Goal: Check status: Check status

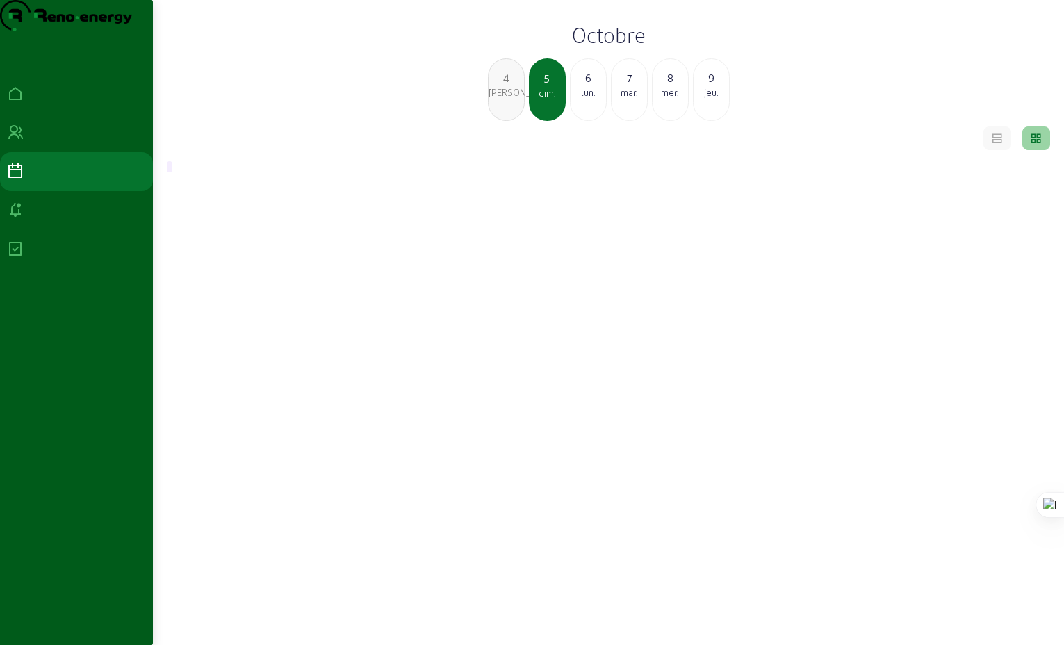
click at [587, 99] on div "lun." at bounding box center [588, 92] width 35 height 13
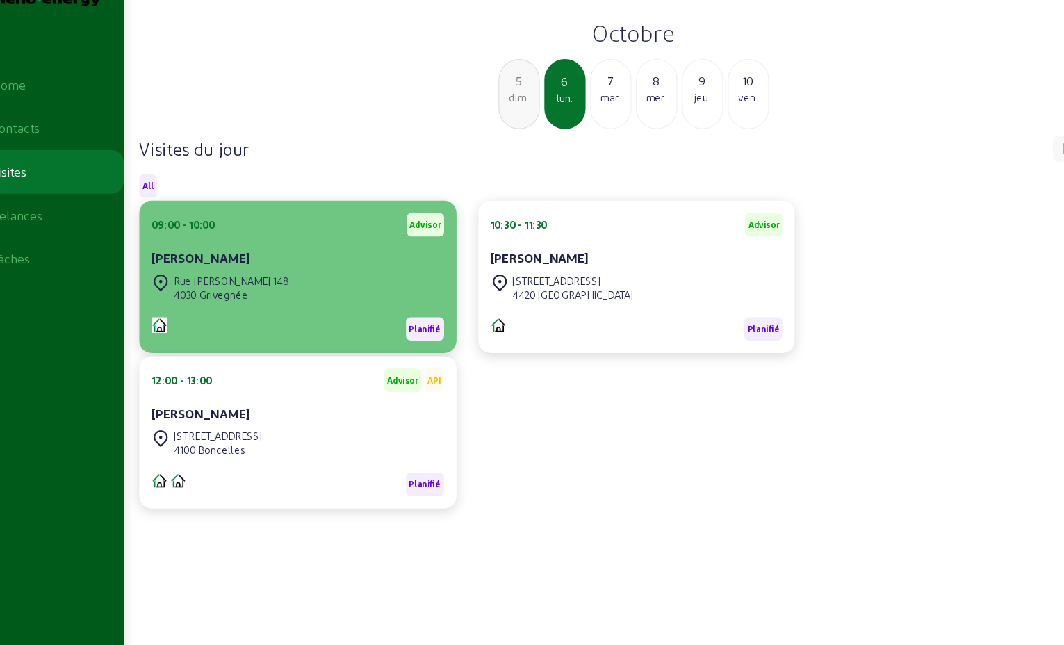
click at [286, 275] on div "Rue [PERSON_NAME] 148" at bounding box center [249, 269] width 104 height 13
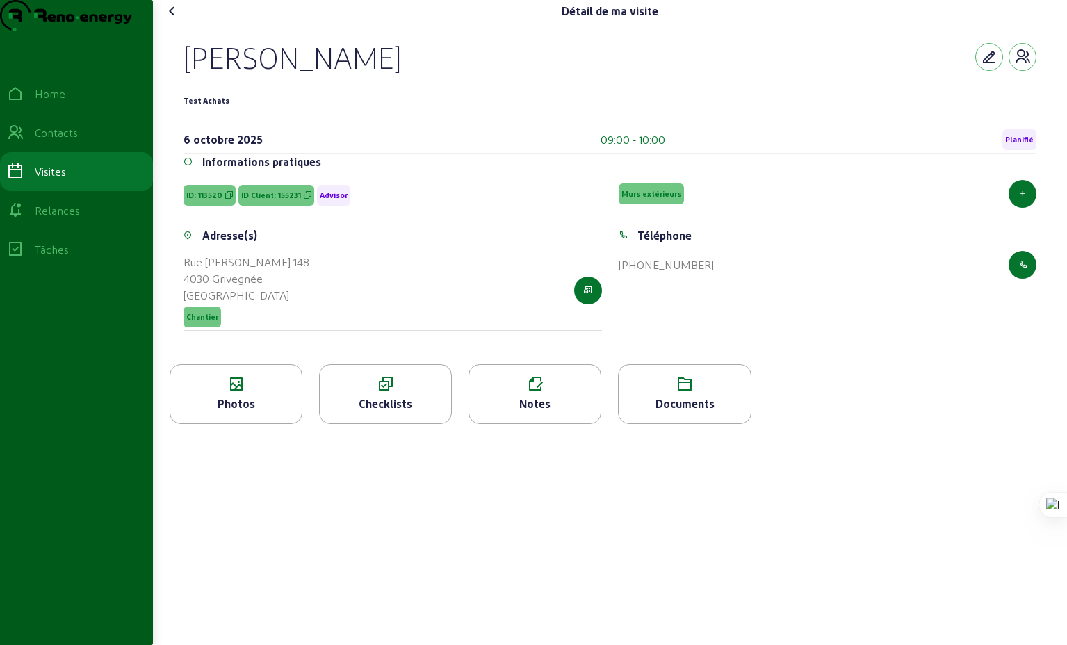
click at [174, 19] on icon at bounding box center [172, 11] width 17 height 17
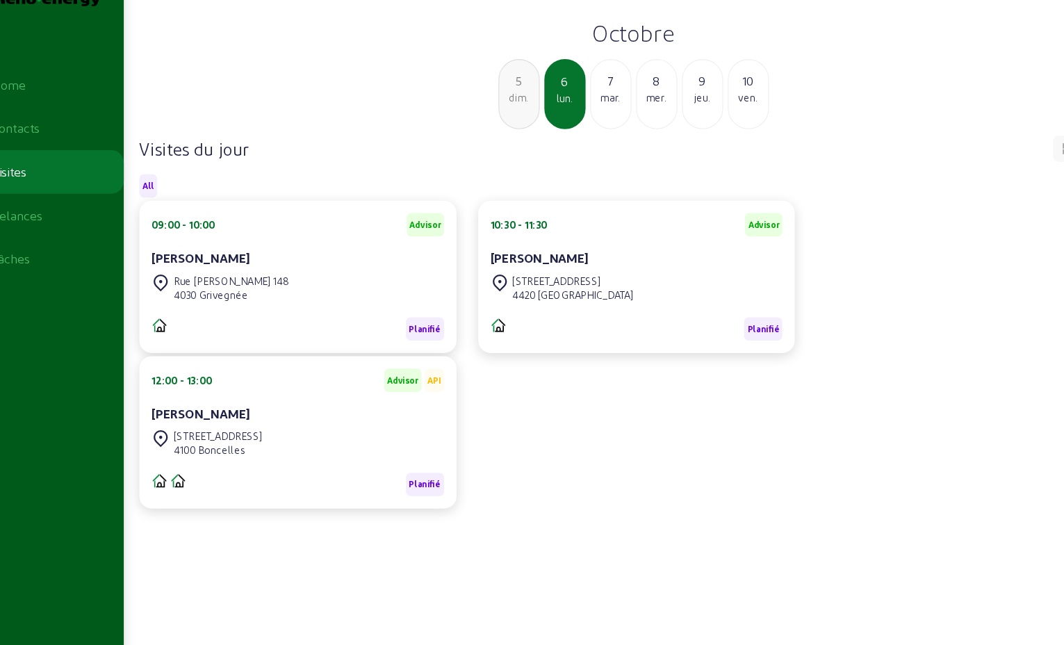
click at [562, 275] on div "[STREET_ADDRESS]" at bounding box center [554, 269] width 108 height 13
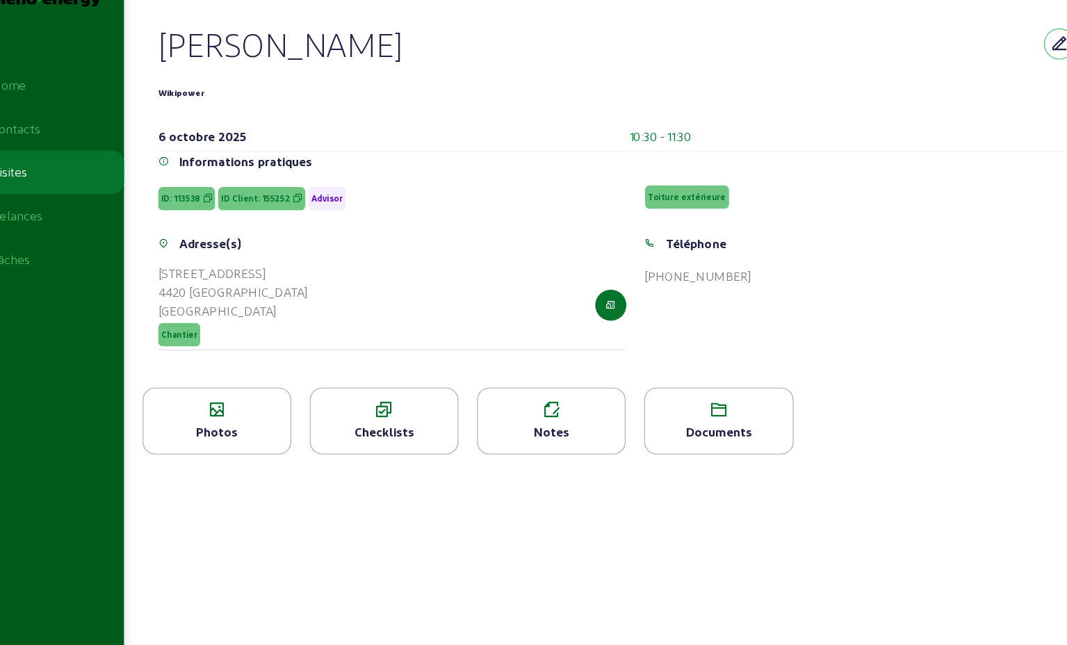
click at [178, 19] on icon at bounding box center [172, 11] width 17 height 17
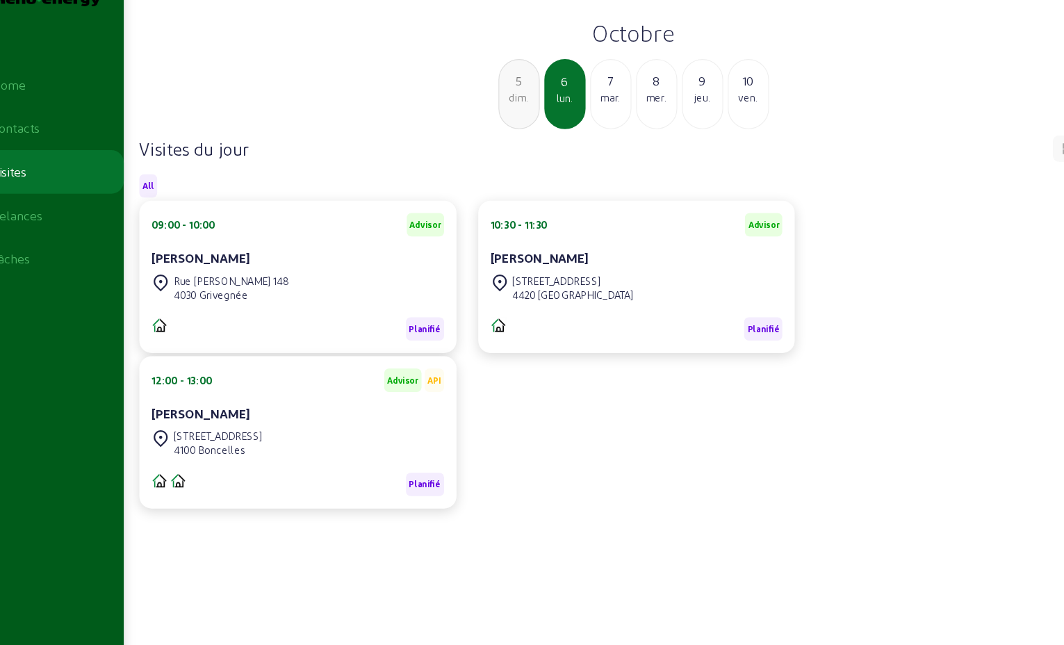
click at [252, 427] on div "4100 Boncelles" at bounding box center [236, 420] width 79 height 13
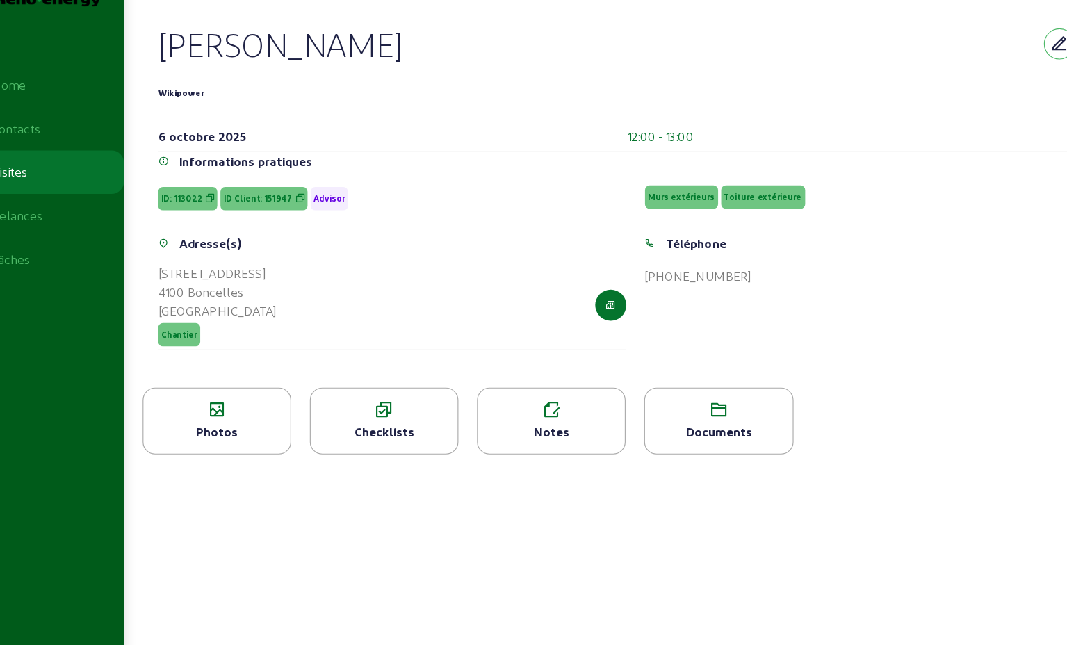
click at [177, 19] on icon at bounding box center [172, 11] width 17 height 17
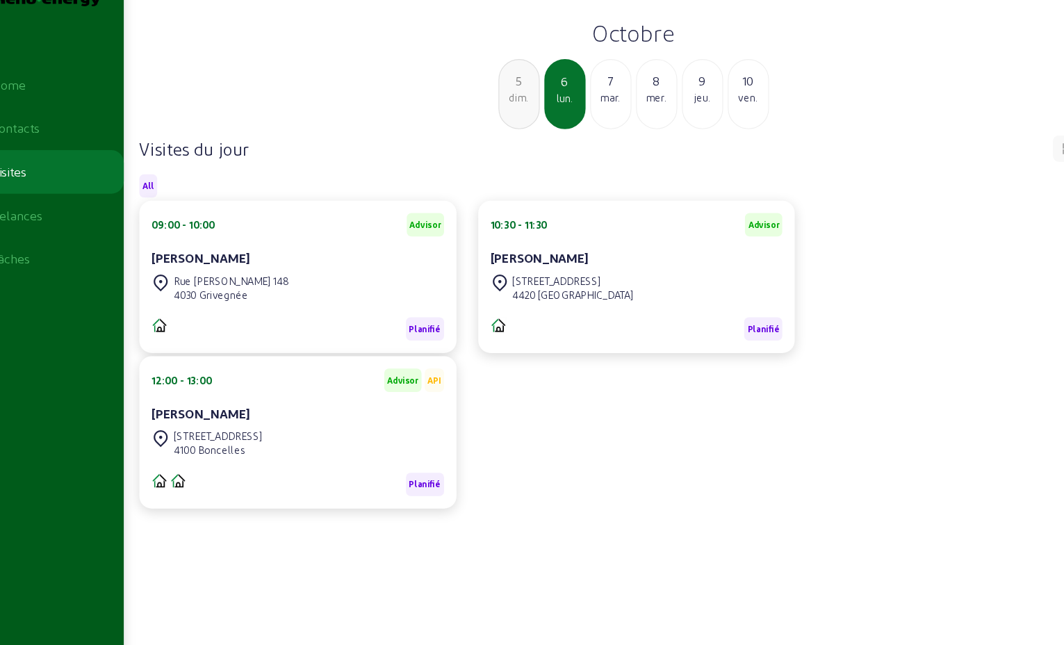
click at [588, 111] on div "mar." at bounding box center [588, 105] width 35 height 13
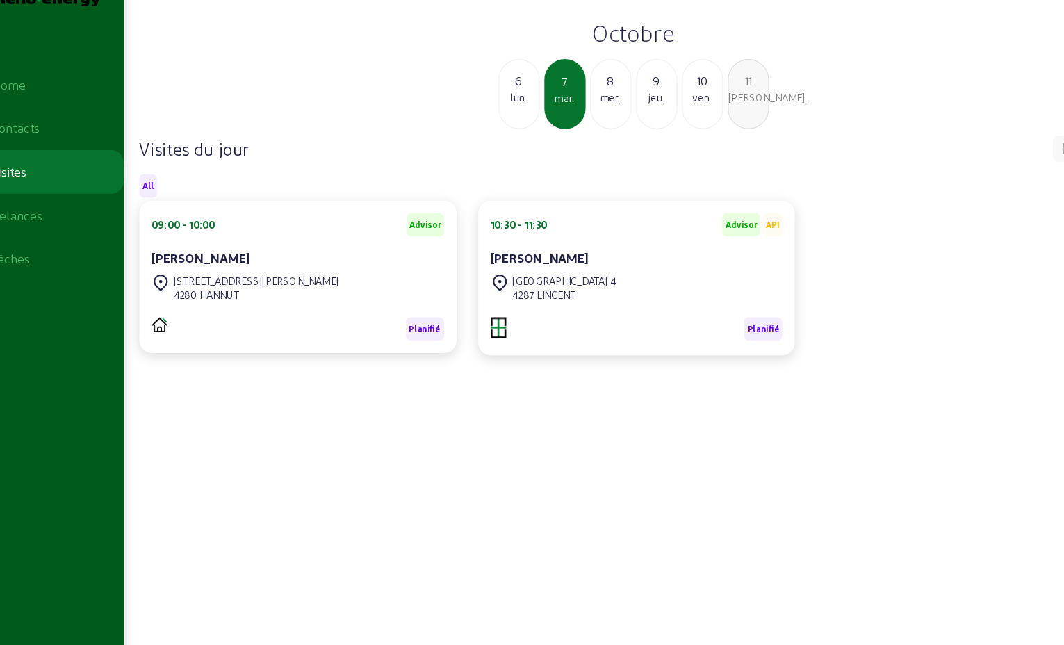
click at [593, 111] on div "mer." at bounding box center [588, 105] width 35 height 13
